Goal: Task Accomplishment & Management: Manage account settings

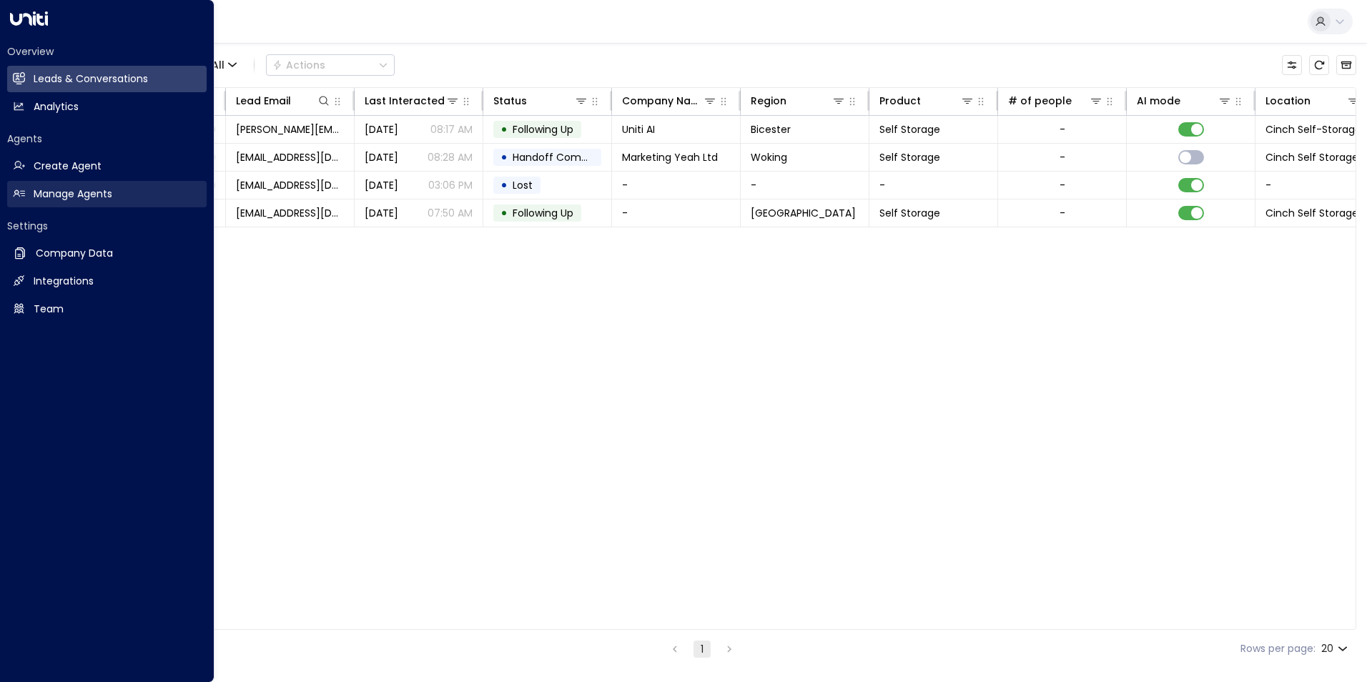
click at [45, 187] on h2 "Manage Agents" at bounding box center [73, 194] width 79 height 15
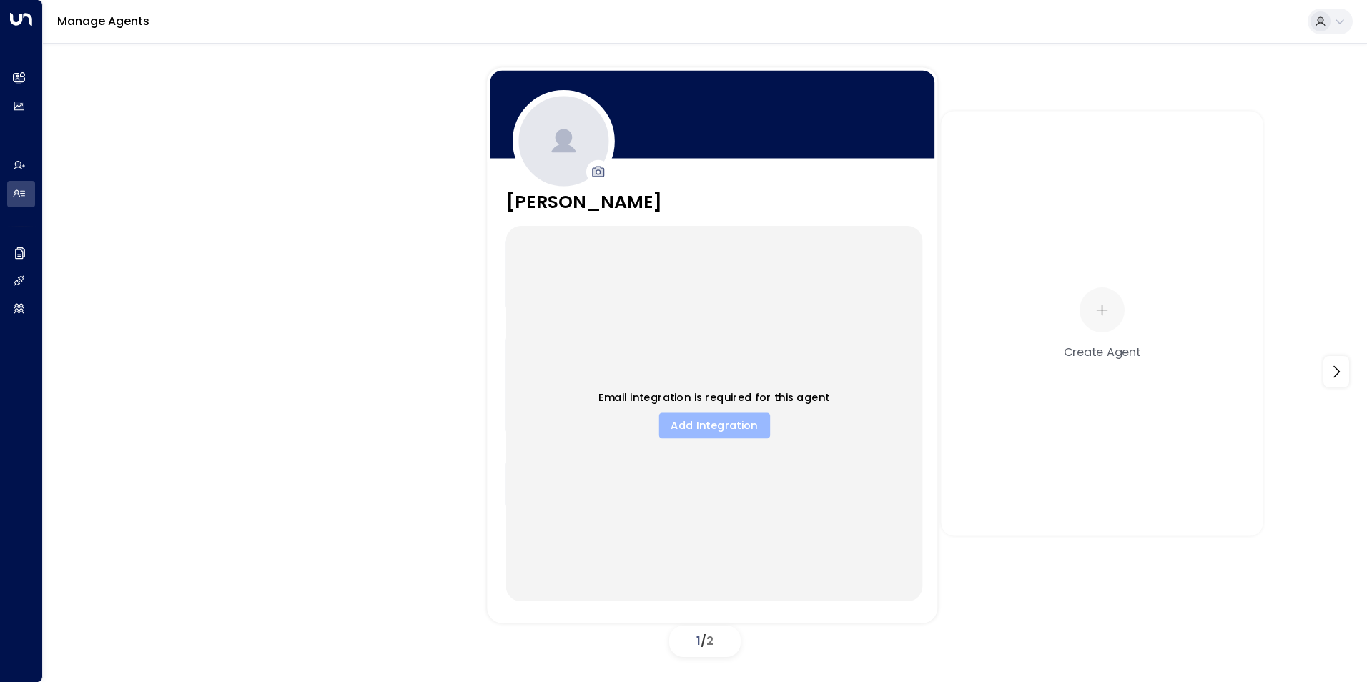
click at [695, 418] on button "Add Integration" at bounding box center [713, 425] width 111 height 26
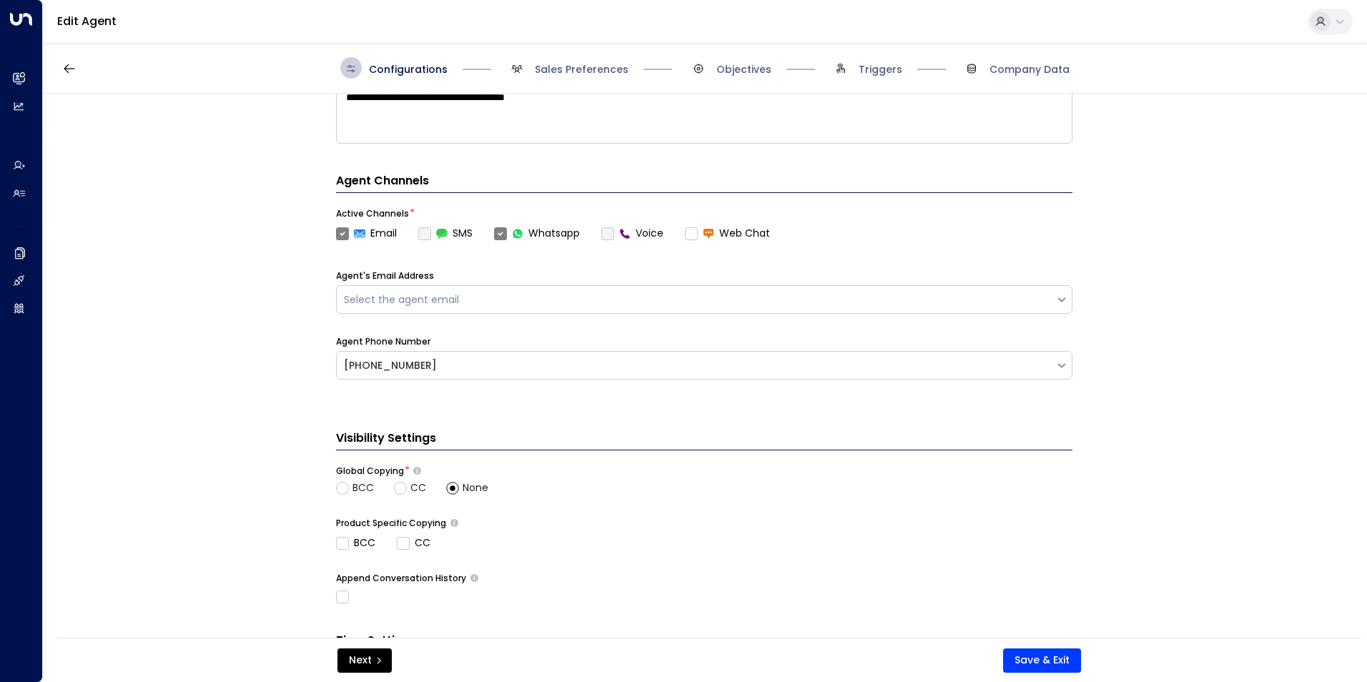
scroll to position [379, 0]
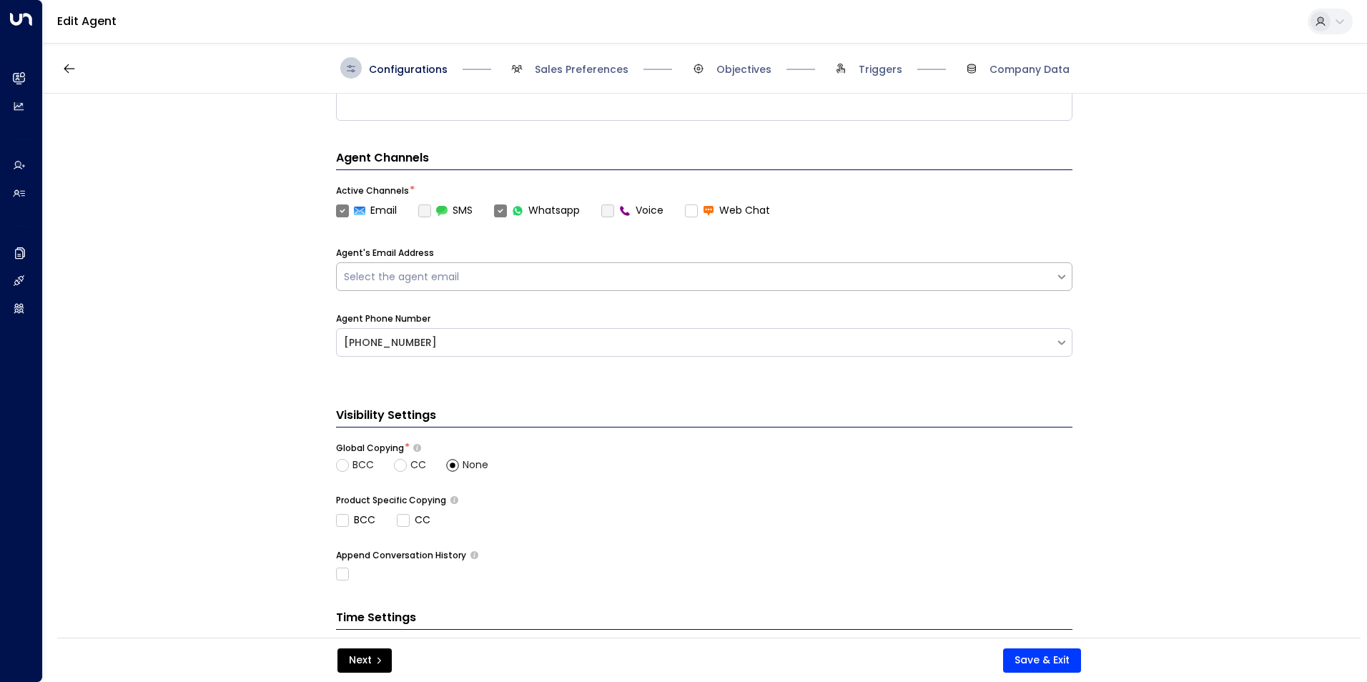
click at [1017, 277] on div "Select the agent email" at bounding box center [696, 277] width 704 height 15
click at [1164, 270] on div "Basic Set Up Agent Name * ***** Agent Gender Select the copilot gender Sector *…" at bounding box center [704, 370] width 1322 height 553
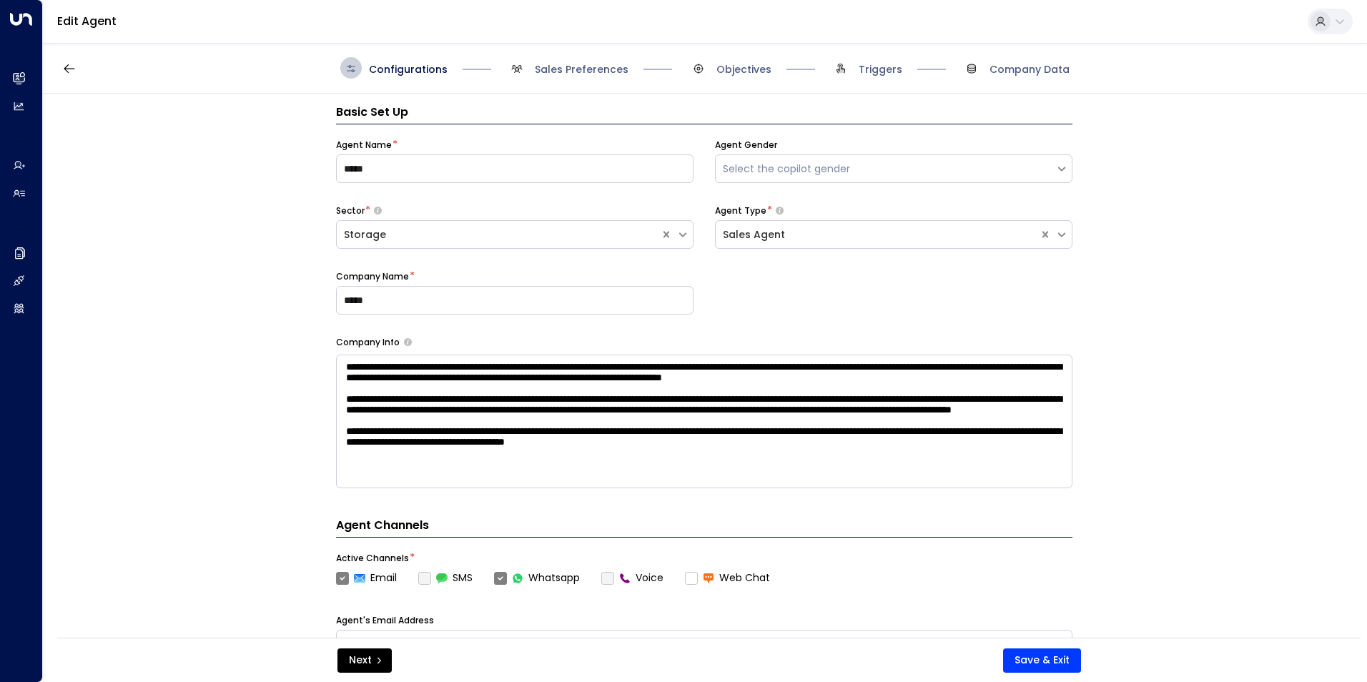
scroll to position [0, 0]
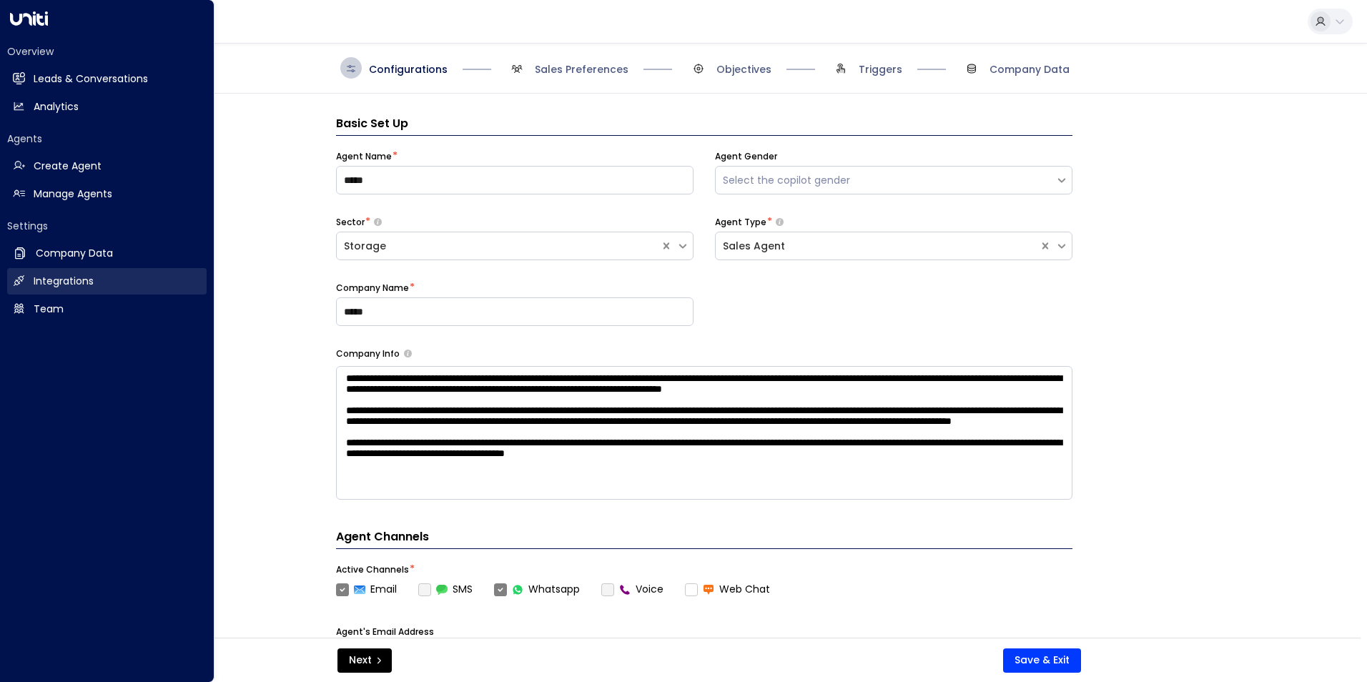
click at [47, 276] on h2 "Integrations" at bounding box center [64, 281] width 60 height 15
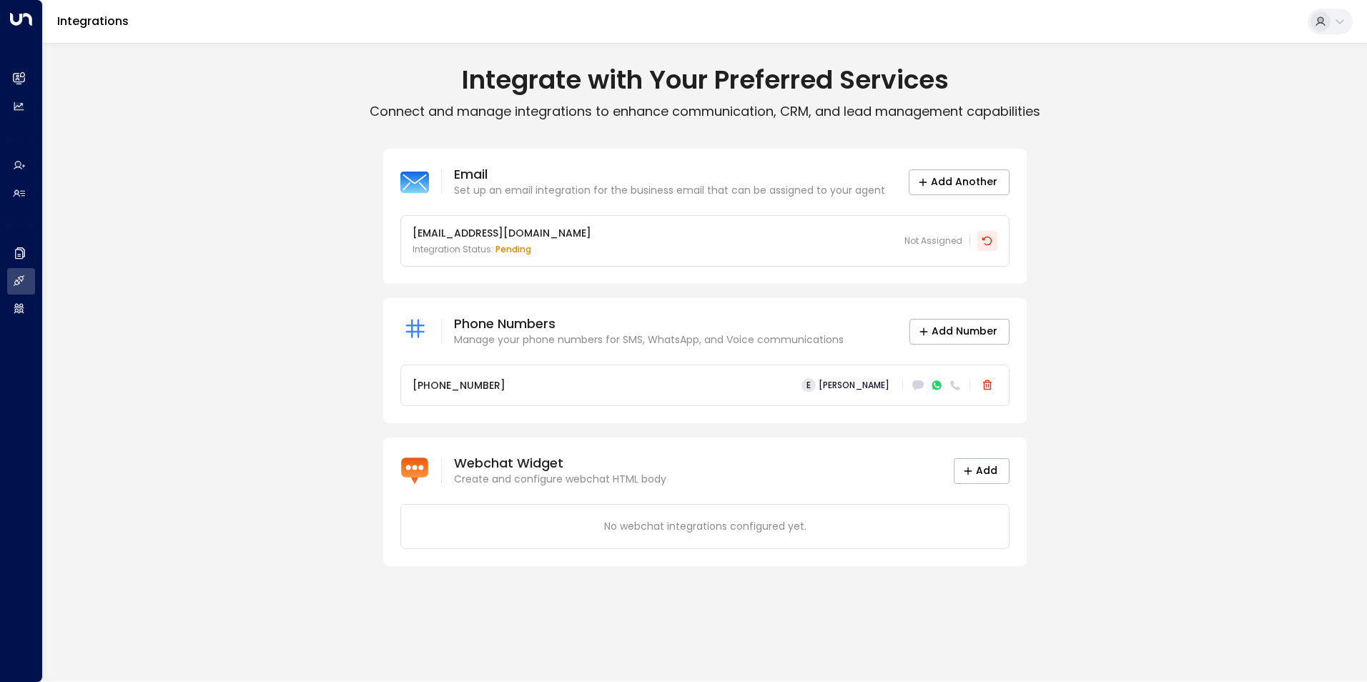
click at [982, 237] on icon at bounding box center [987, 240] width 10 height 9
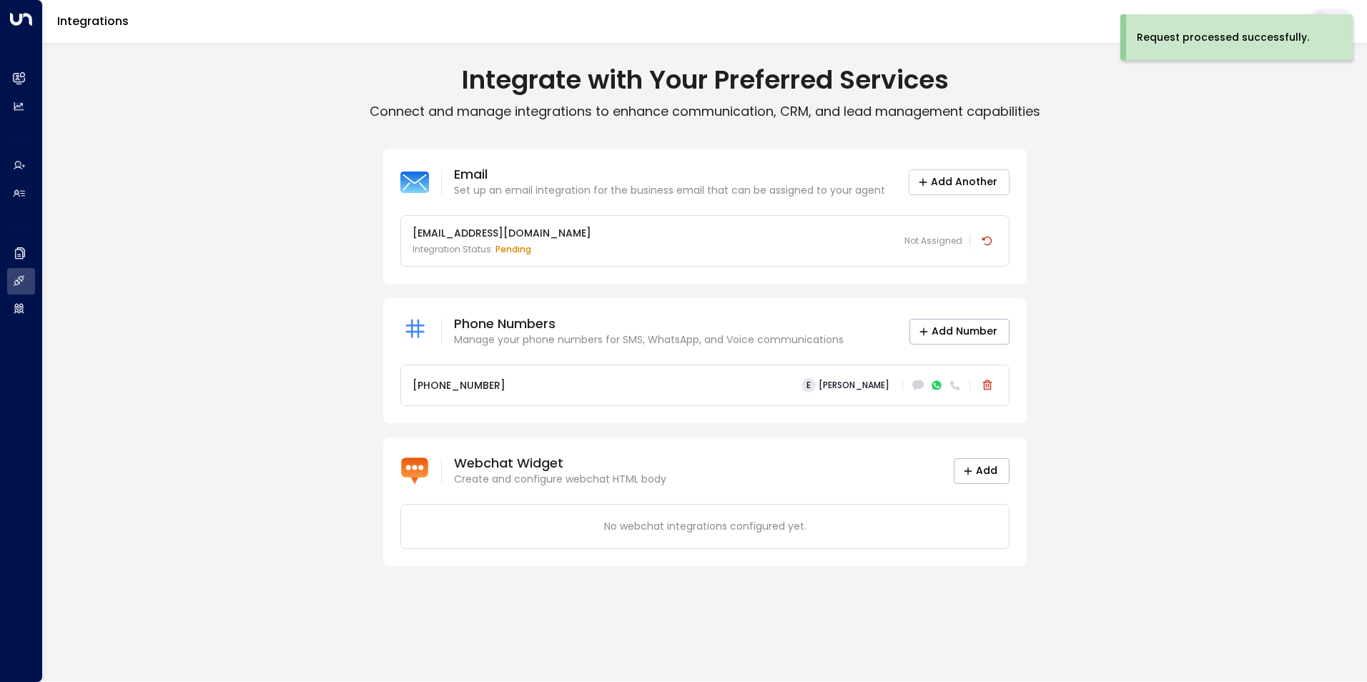
click at [961, 180] on button "Add Another" at bounding box center [959, 182] width 101 height 26
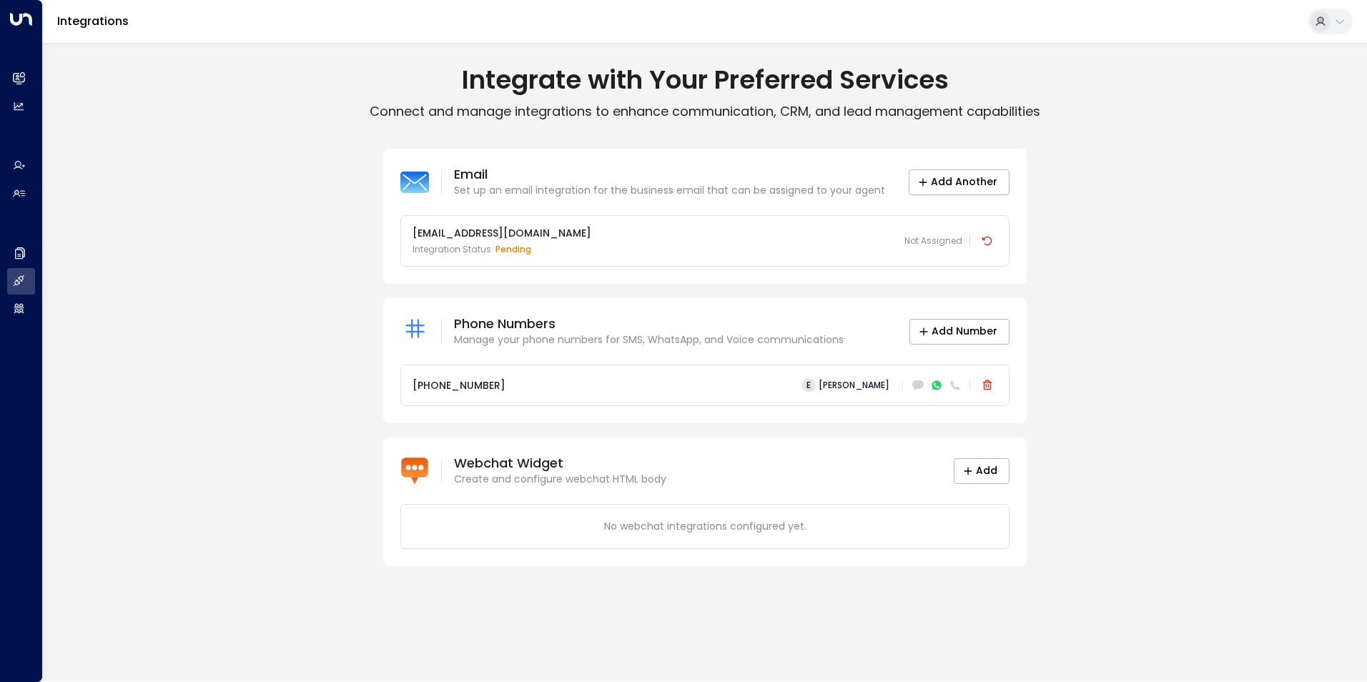
click at [1338, 26] on icon at bounding box center [1339, 21] width 11 height 11
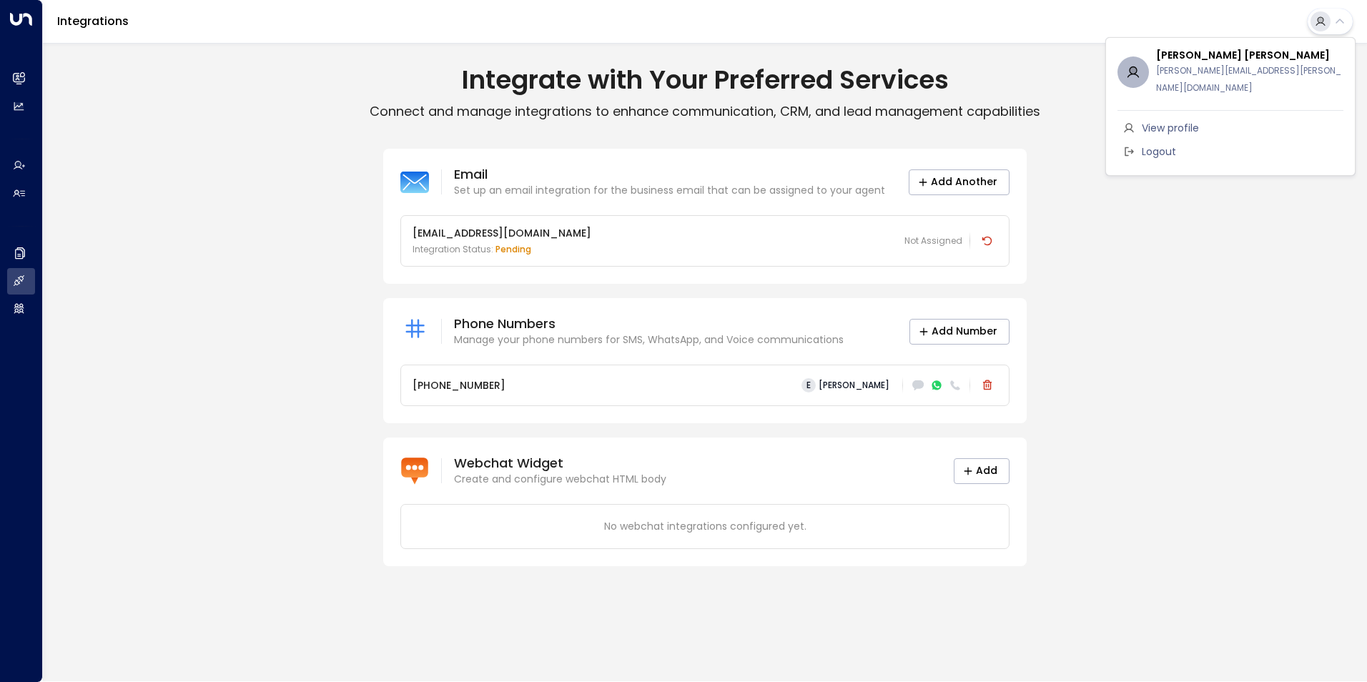
click at [1184, 296] on div at bounding box center [683, 341] width 1367 height 682
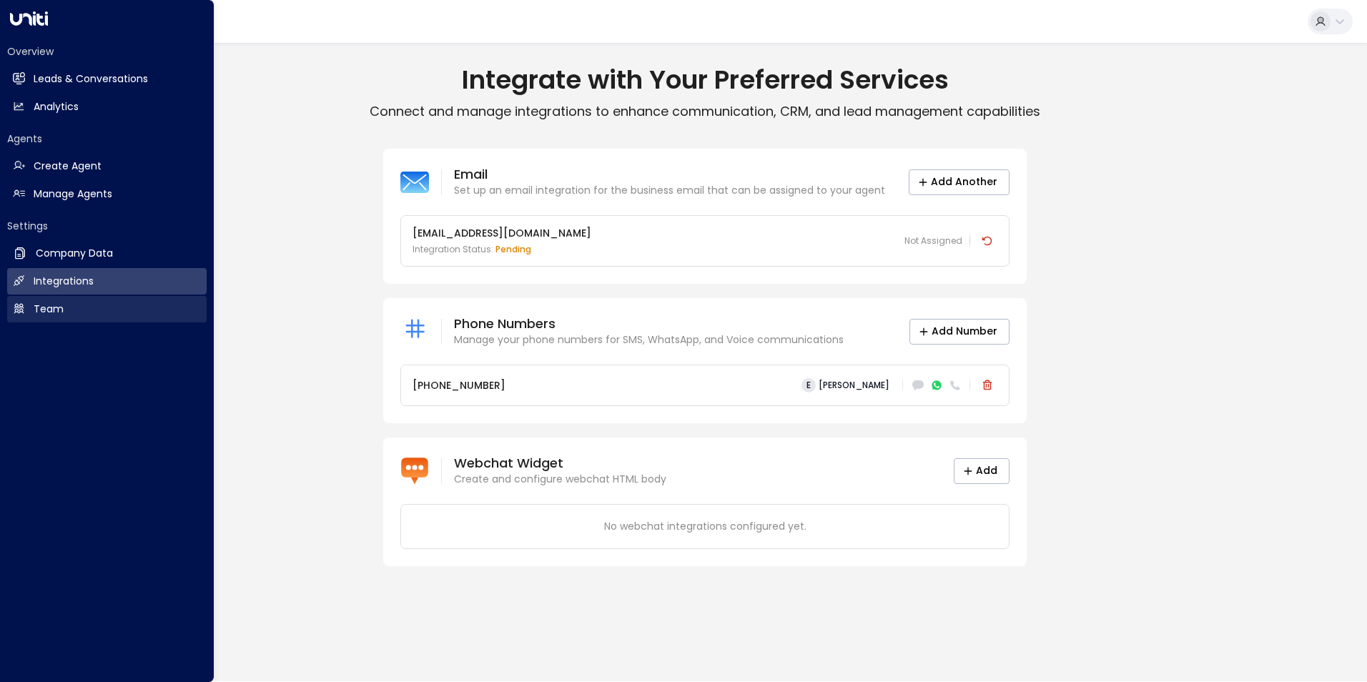
click at [41, 304] on h2 "Team" at bounding box center [49, 309] width 30 height 15
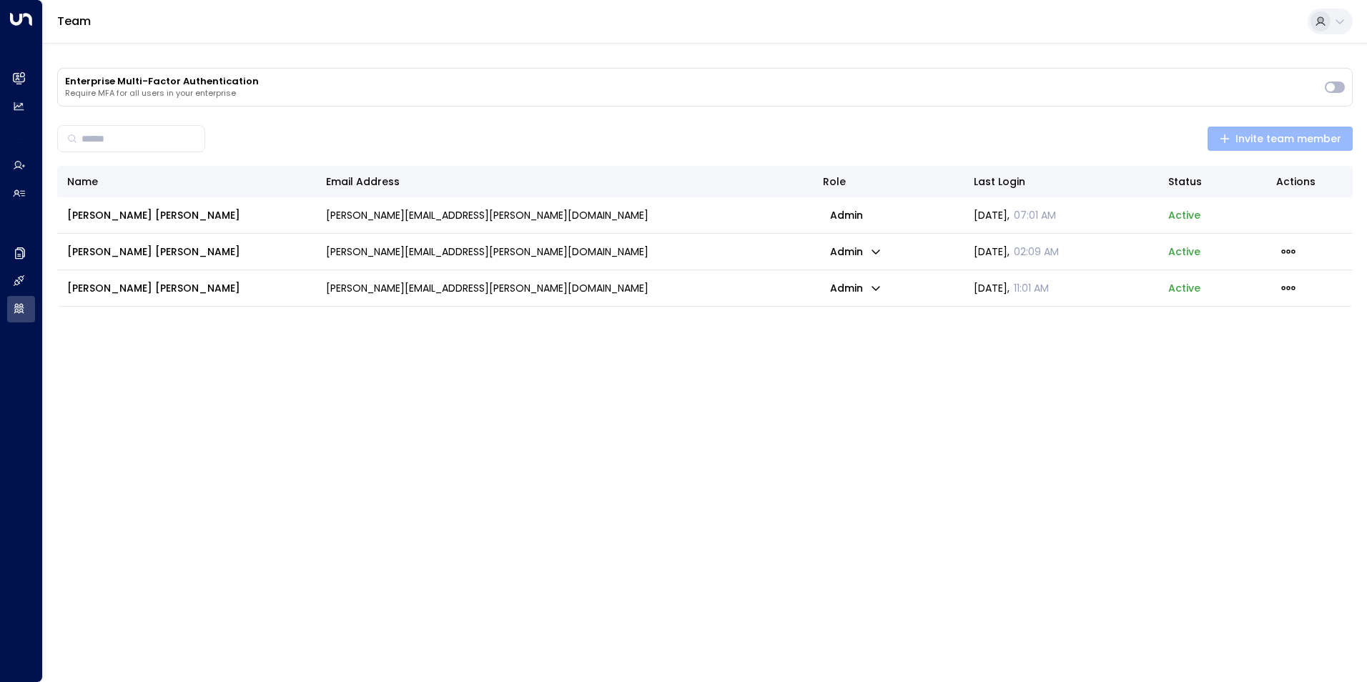
click at [1280, 137] on span "Invite team member" at bounding box center [1280, 139] width 123 height 18
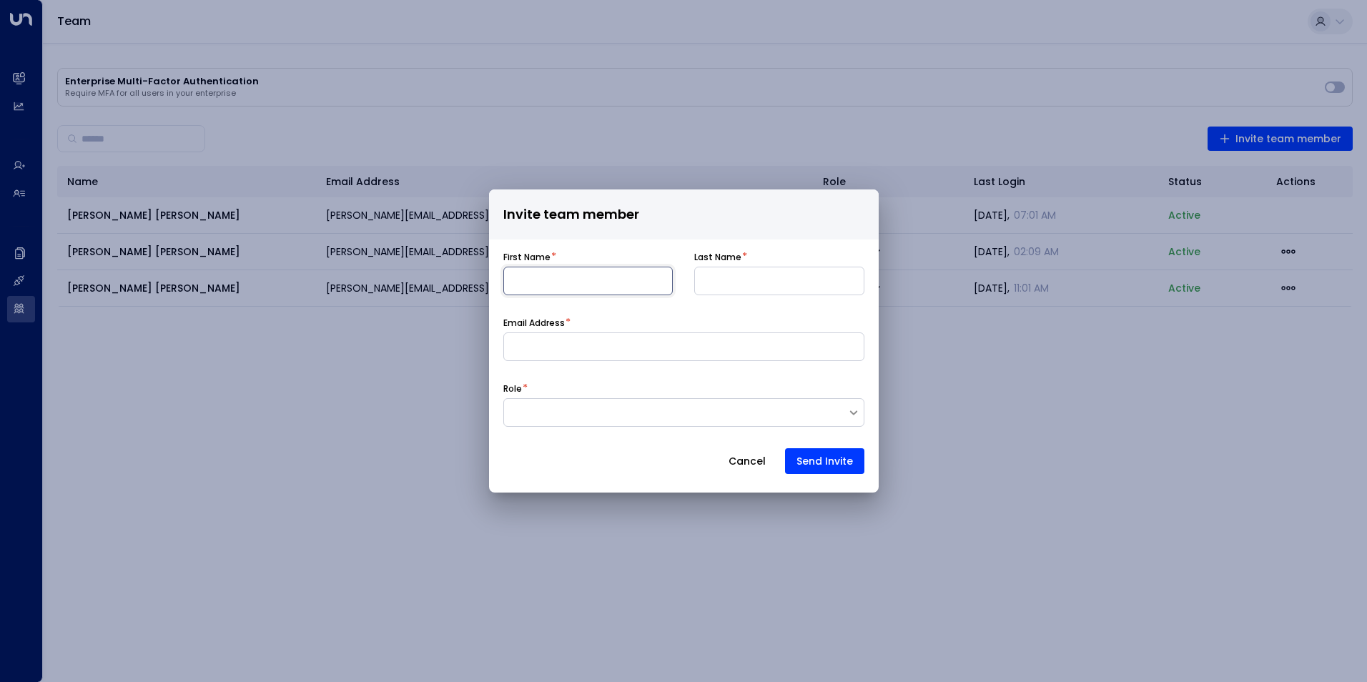
click at [547, 282] on input at bounding box center [588, 281] width 170 height 29
type input "****"
type input "*****"
click at [531, 347] on input at bounding box center [683, 346] width 361 height 29
type input "**********"
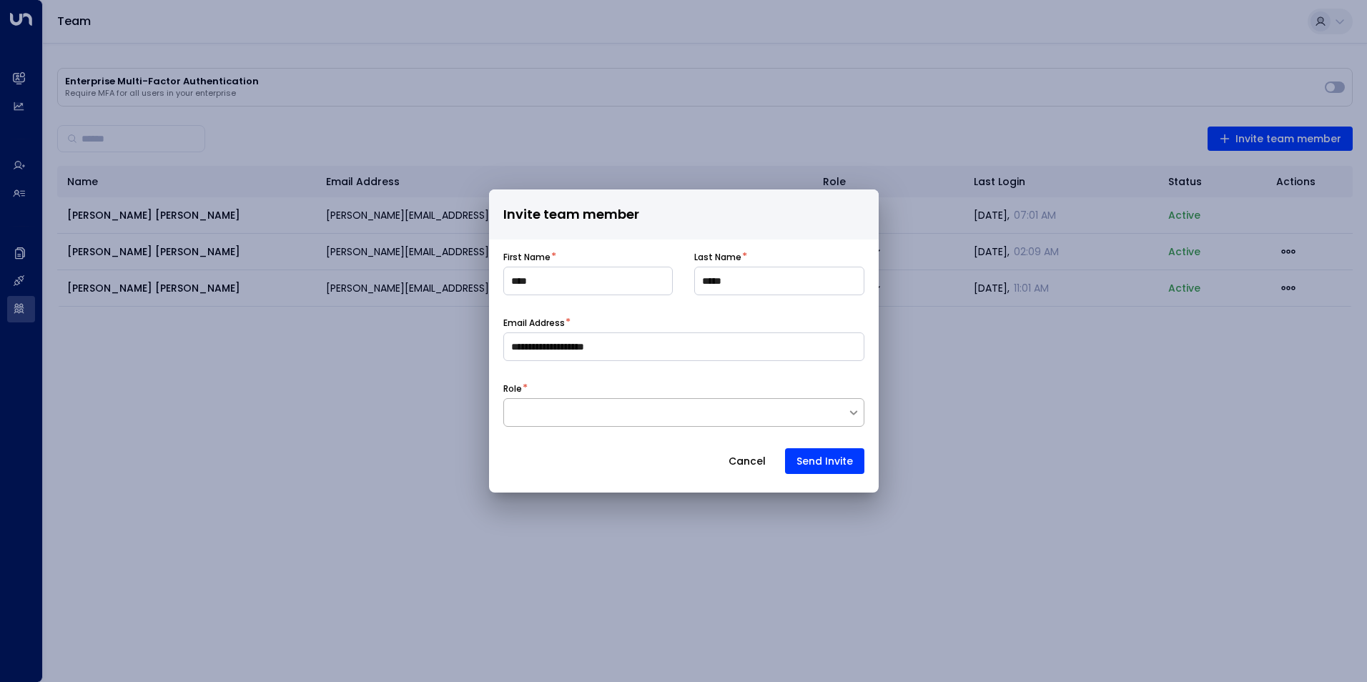
click at [549, 407] on div at bounding box center [675, 412] width 343 height 14
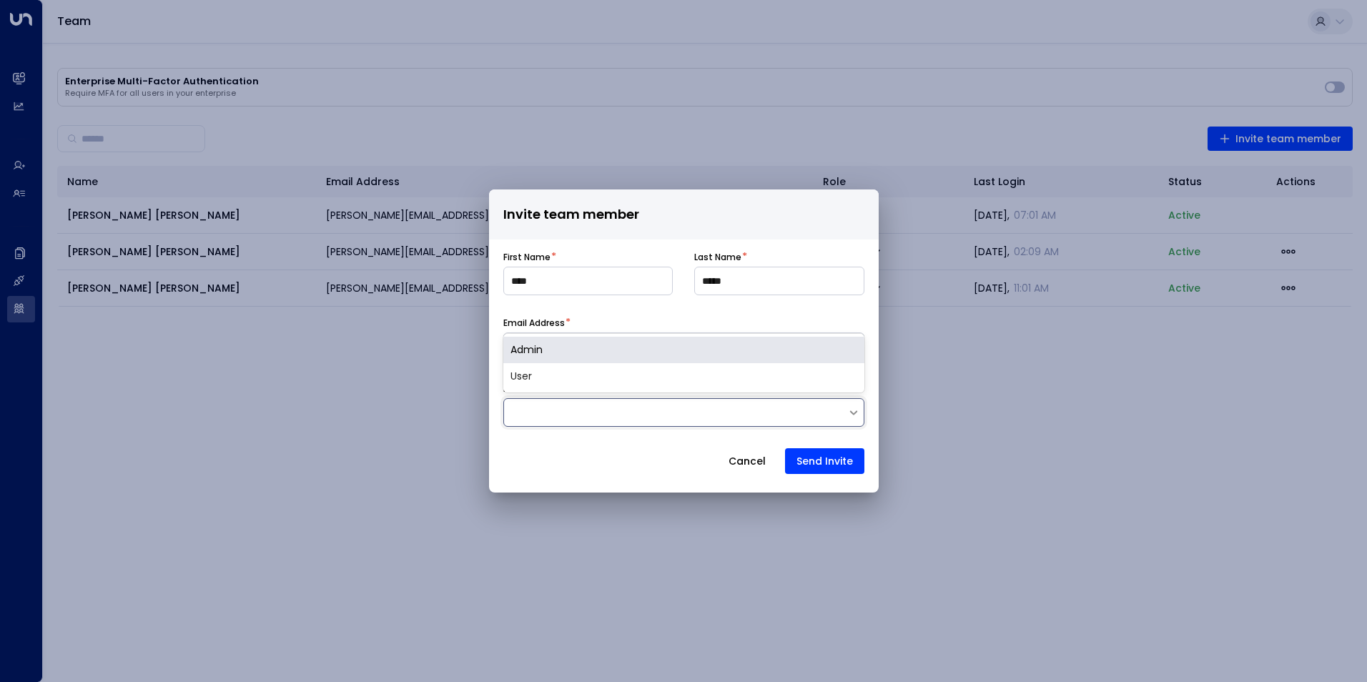
click at [540, 354] on div "Admin" at bounding box center [683, 350] width 361 height 26
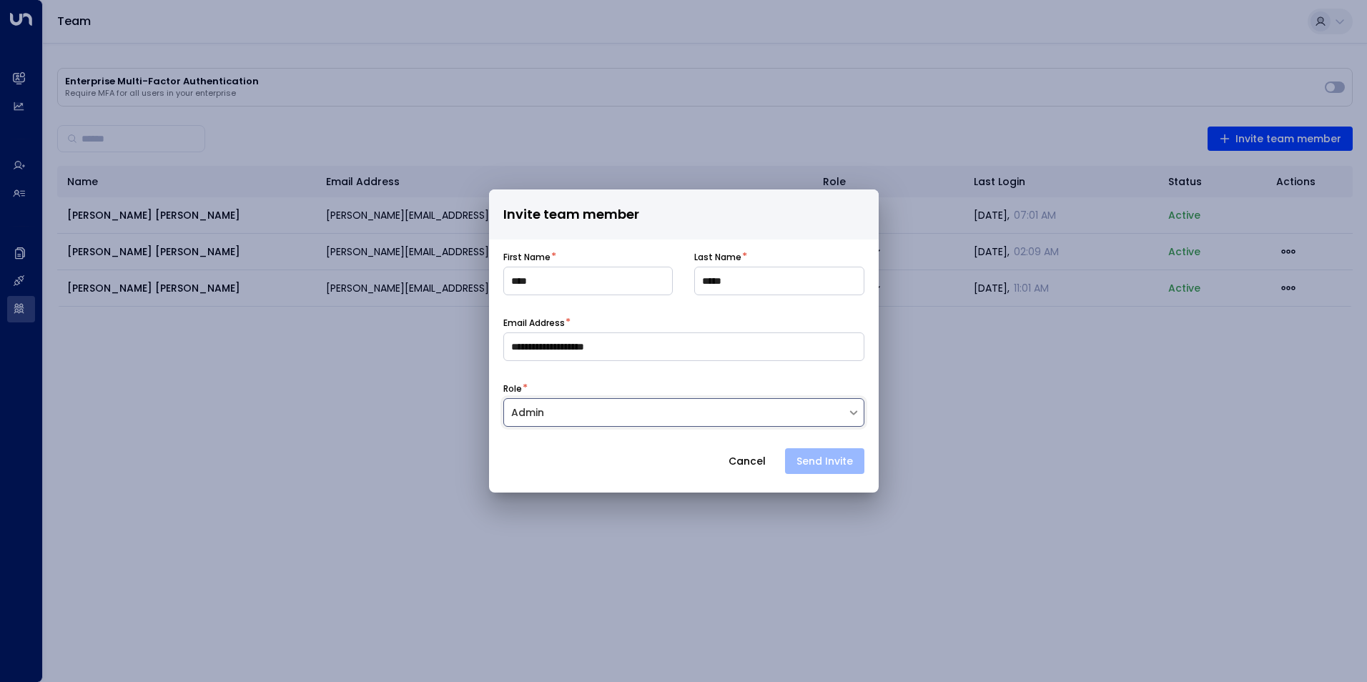
click at [833, 461] on button "Send Invite" at bounding box center [824, 461] width 79 height 26
